Goal: Navigation & Orientation: Find specific page/section

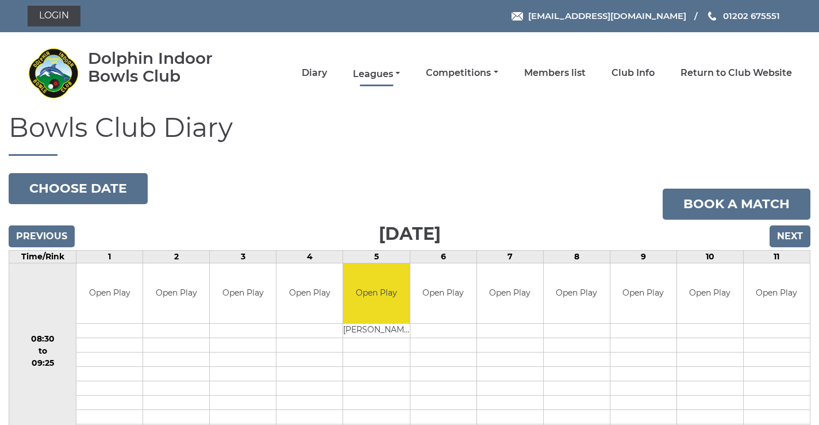
click at [367, 74] on link "Leagues" at bounding box center [376, 74] width 47 height 13
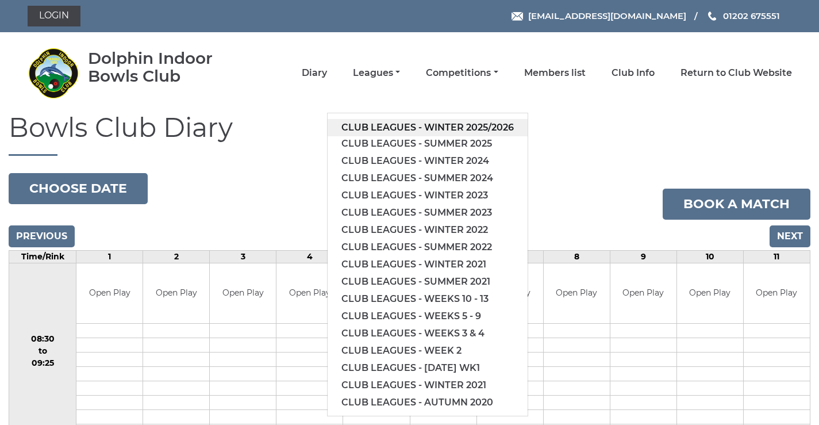
click at [365, 124] on link "Club leagues - Winter 2025/2026" at bounding box center [427, 127] width 200 height 17
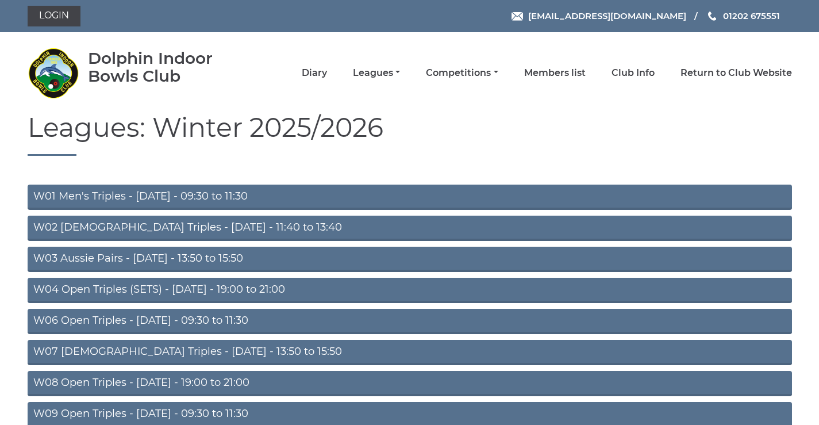
scroll to position [268, 0]
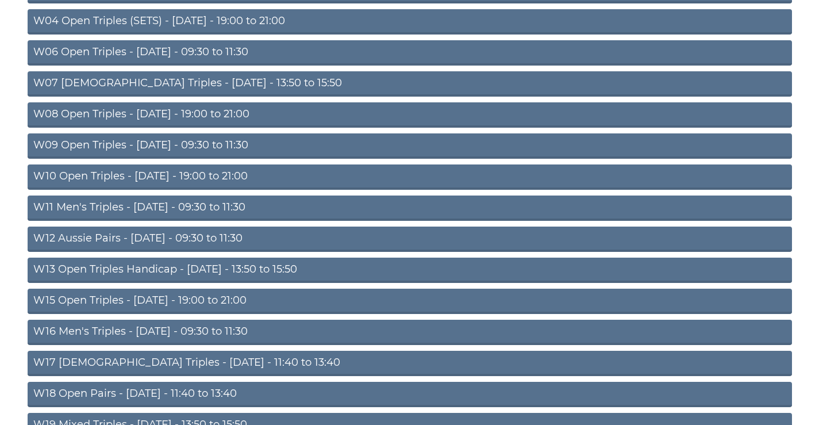
click at [214, 142] on link "W09 Open Triples - [DATE] - 09:30 to 11:30" at bounding box center [410, 145] width 764 height 25
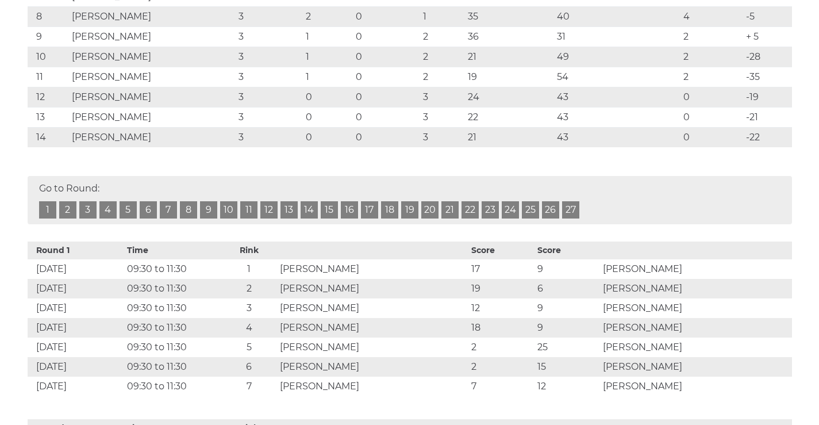
scroll to position [268, 0]
